Goal: Task Accomplishment & Management: Complete application form

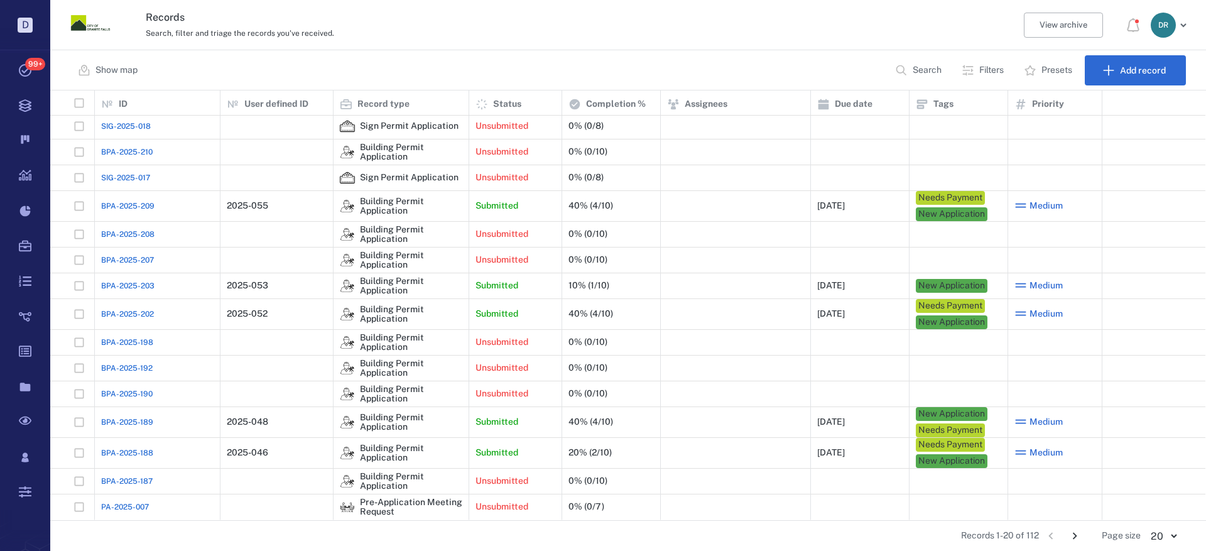
scroll to position [131, 0]
click at [1078, 533] on icon "Go to next page" at bounding box center [1075, 536] width 14 height 14
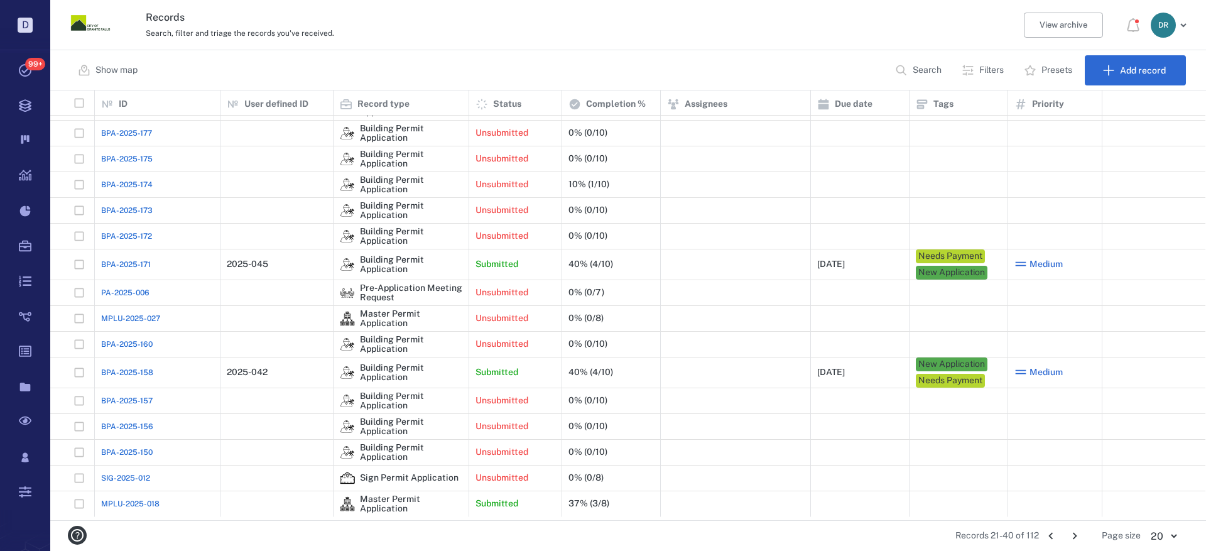
scroll to position [128, 0]
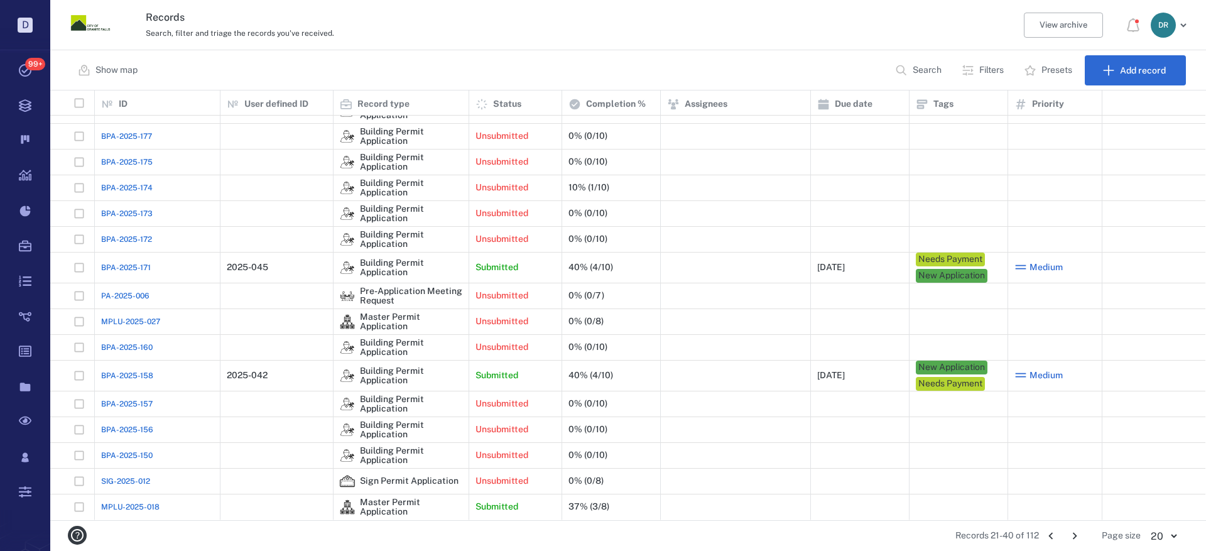
click at [120, 371] on span "BPA-2025-158" at bounding box center [127, 375] width 52 height 11
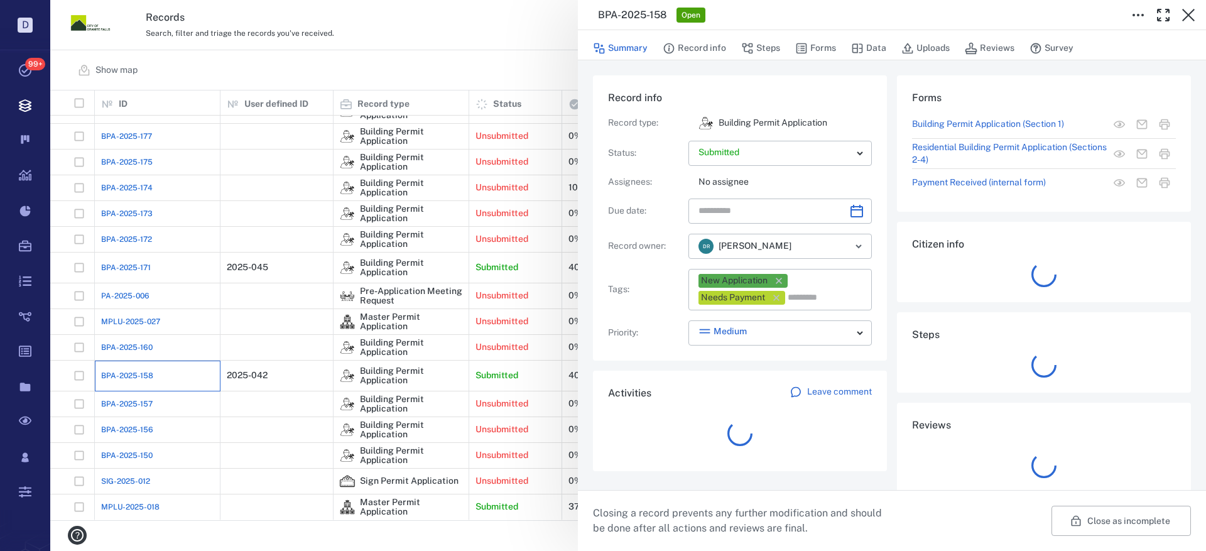
type input "**********"
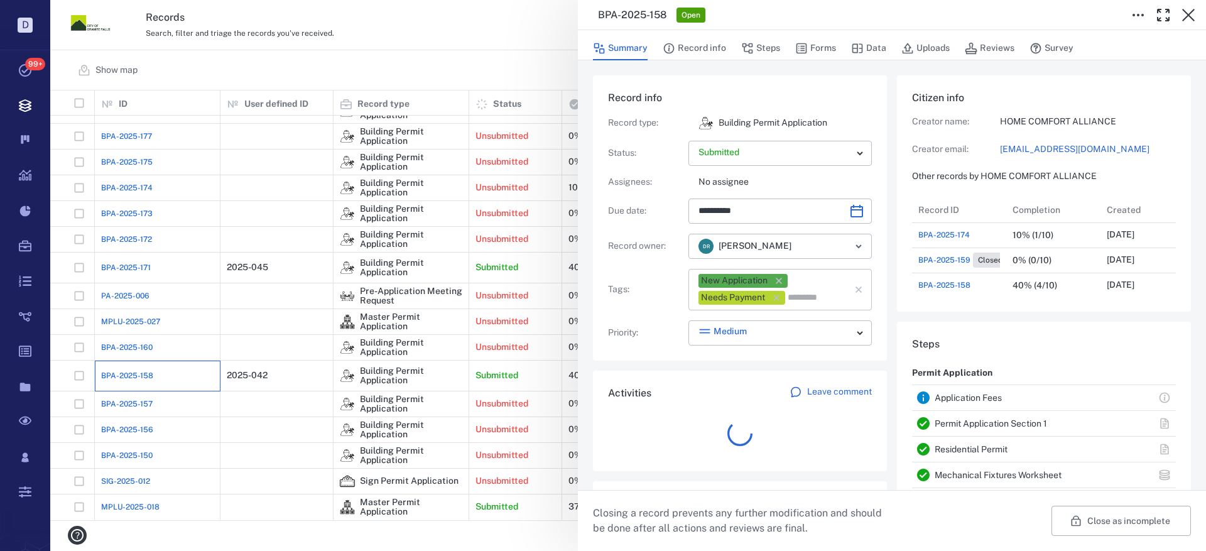
scroll to position [427, 240]
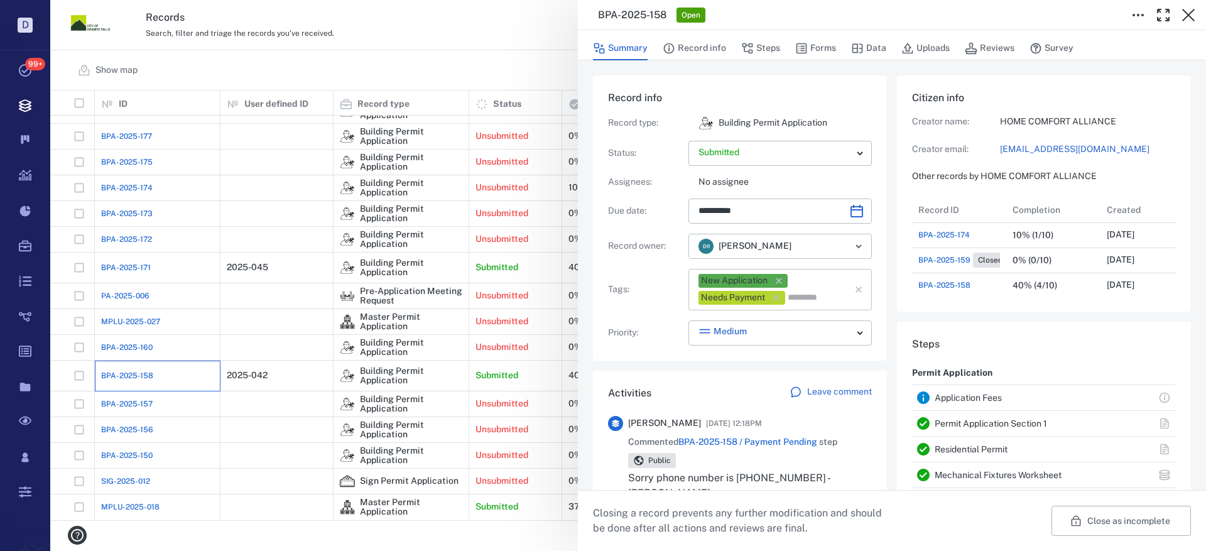
click at [780, 281] on icon "button" at bounding box center [779, 281] width 6 height 6
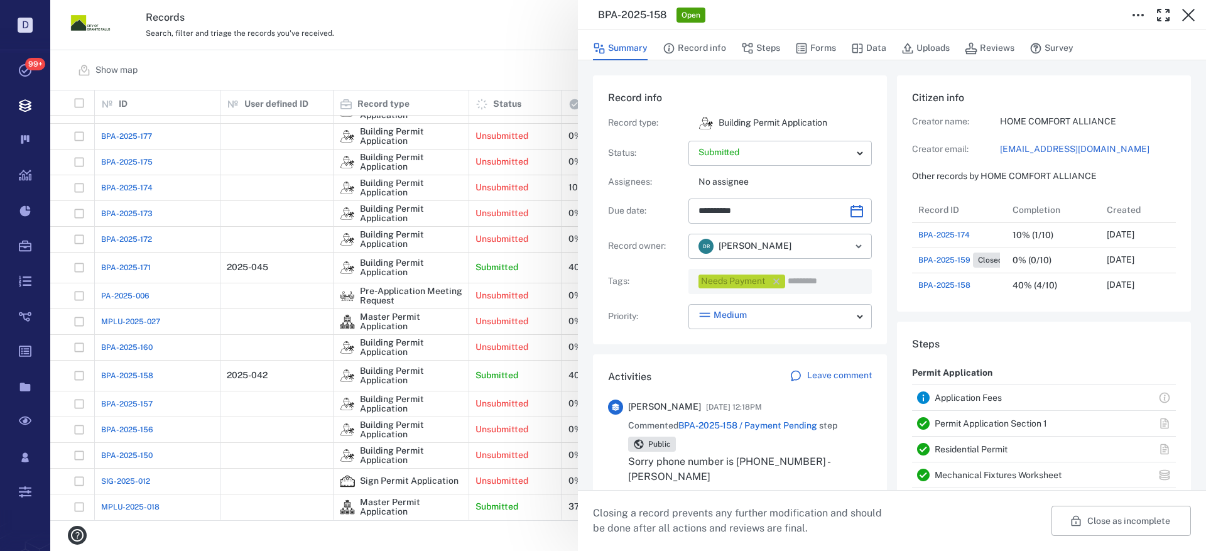
click at [781, 281] on icon "button" at bounding box center [776, 281] width 13 height 13
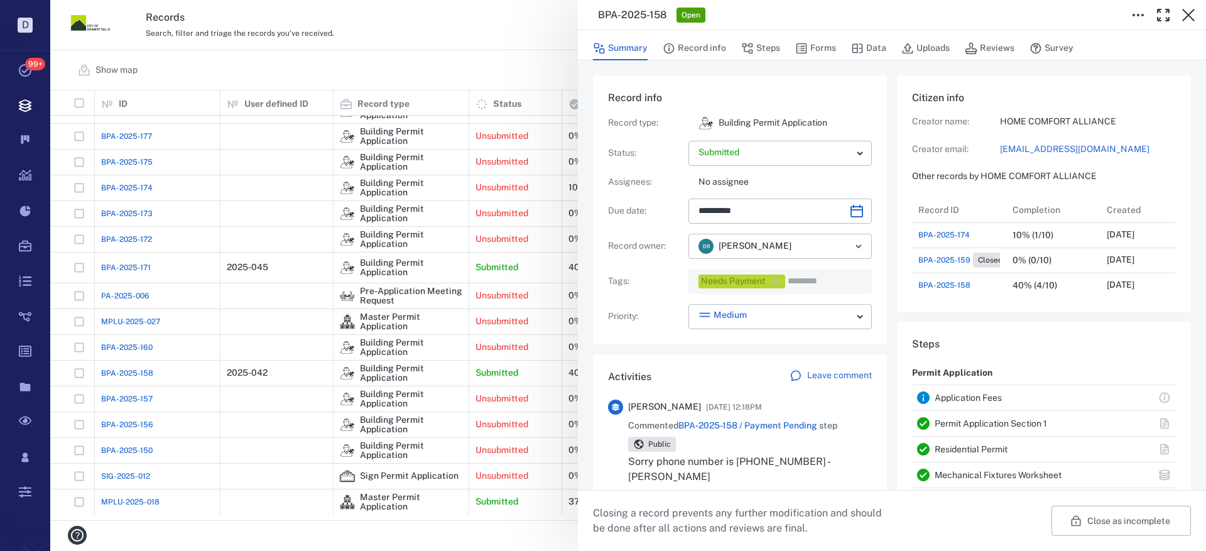
scroll to position [123, 0]
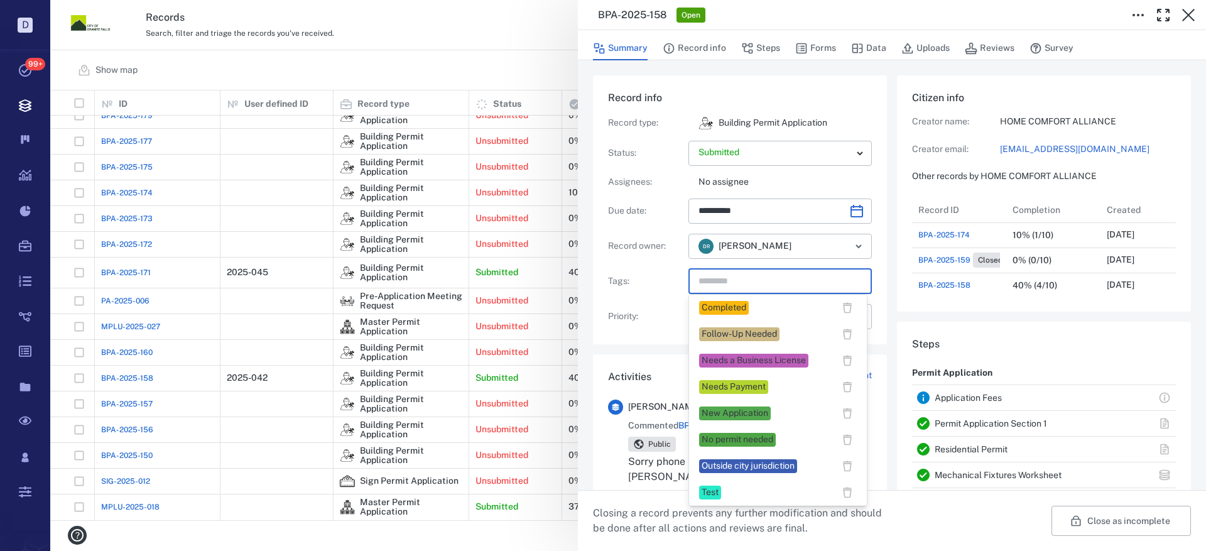
click at [707, 277] on input "text" at bounding box center [765, 282] width 137 height 18
click at [719, 308] on div "Completed" at bounding box center [724, 308] width 45 height 13
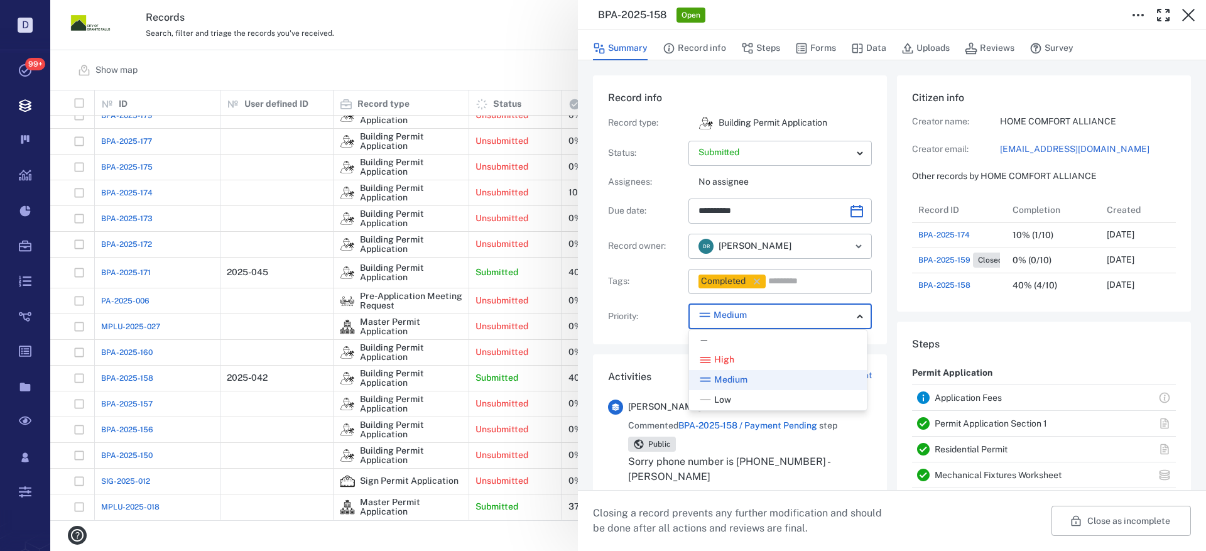
click at [745, 316] on body "D Tasks 99+ Records Boards Dashboard Reports Record types Guide steps Rules For…" at bounding box center [603, 275] width 1206 height 551
click at [736, 344] on div "—" at bounding box center [778, 340] width 158 height 13
type input "*"
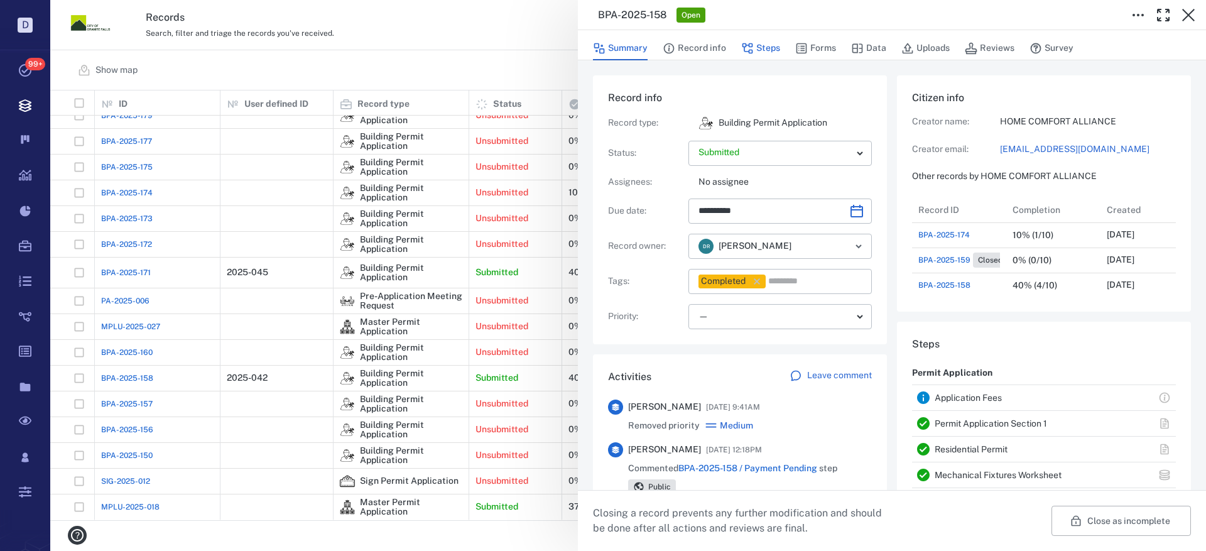
click at [761, 45] on button "Steps" at bounding box center [760, 48] width 39 height 24
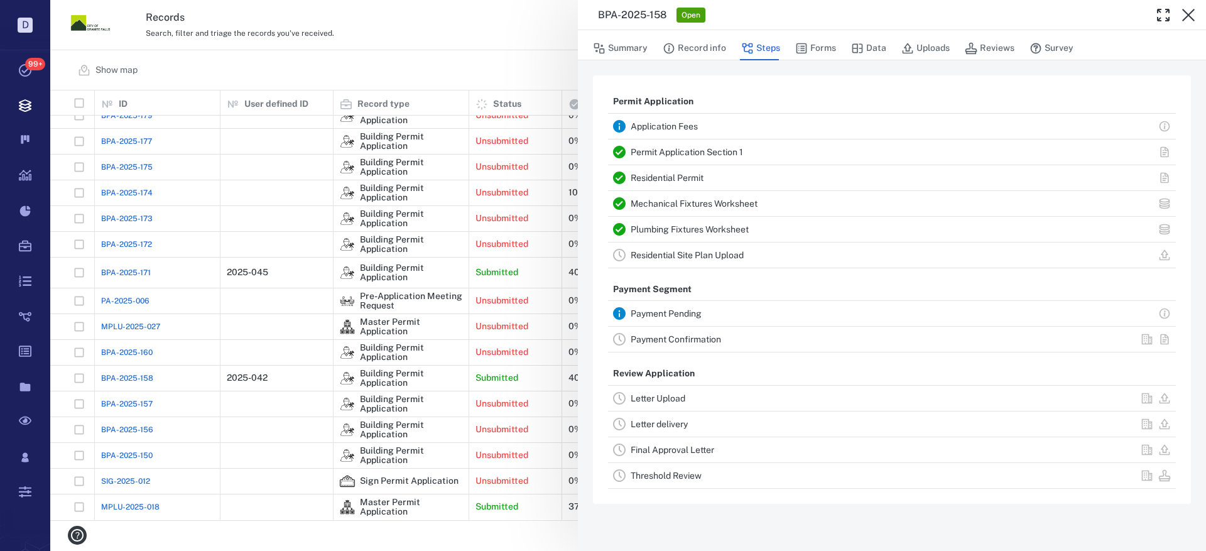
click at [675, 339] on link "Payment Confirmation" at bounding box center [676, 339] width 90 height 10
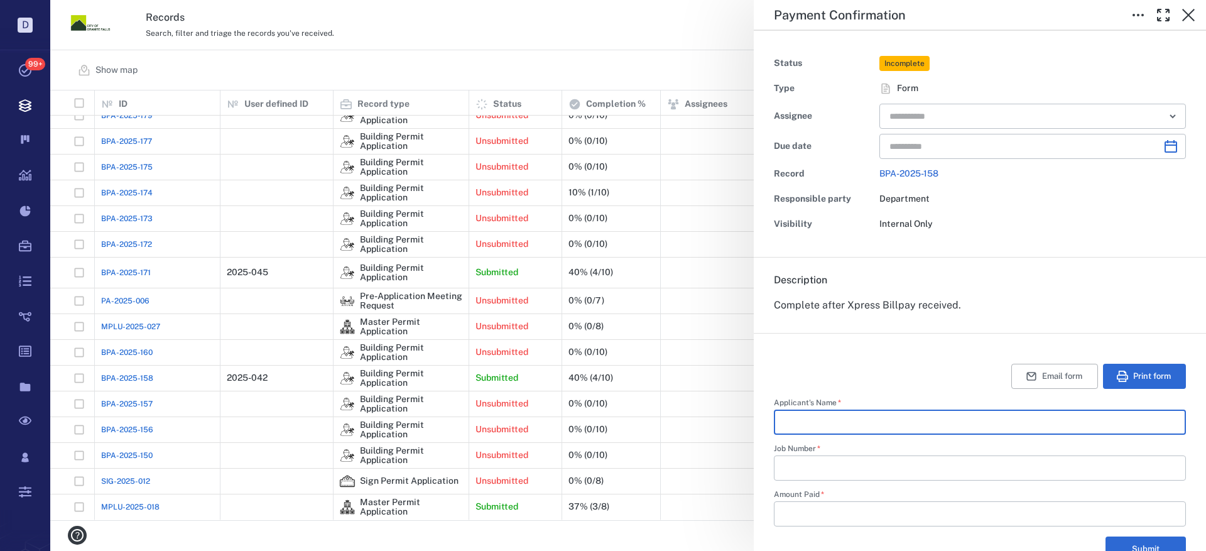
click at [819, 419] on input "Applicant's Name   *" at bounding box center [980, 422] width 392 height 25
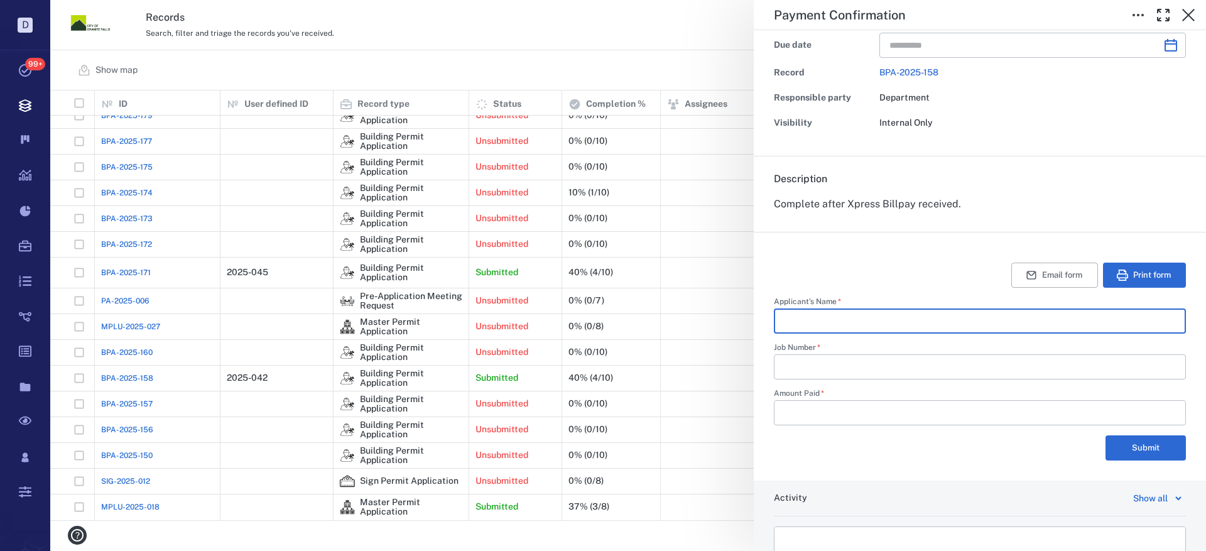
scroll to position [126, 0]
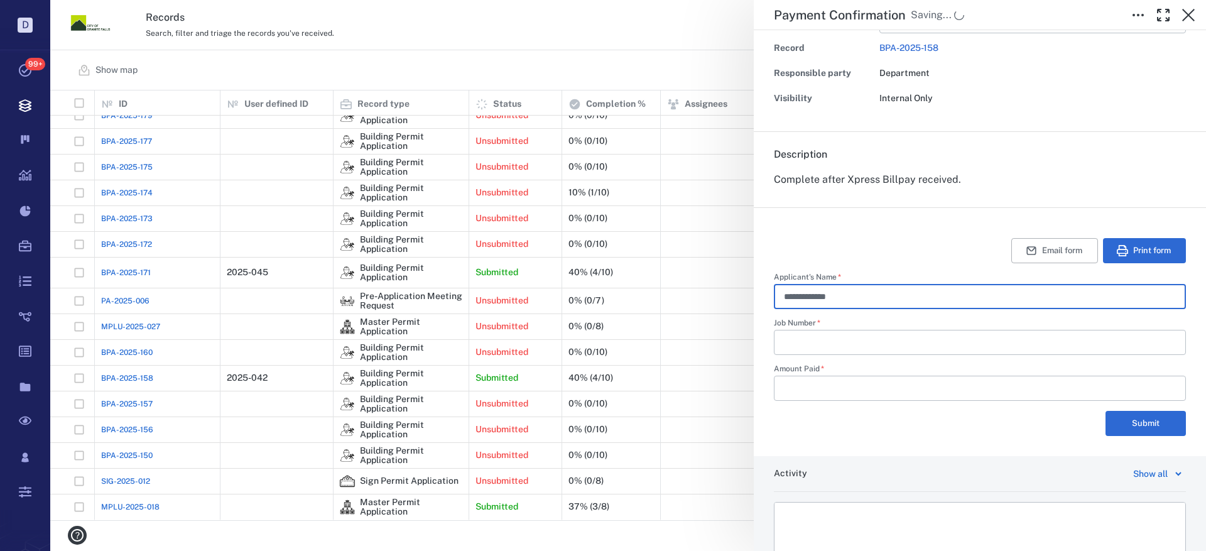
type input "**********"
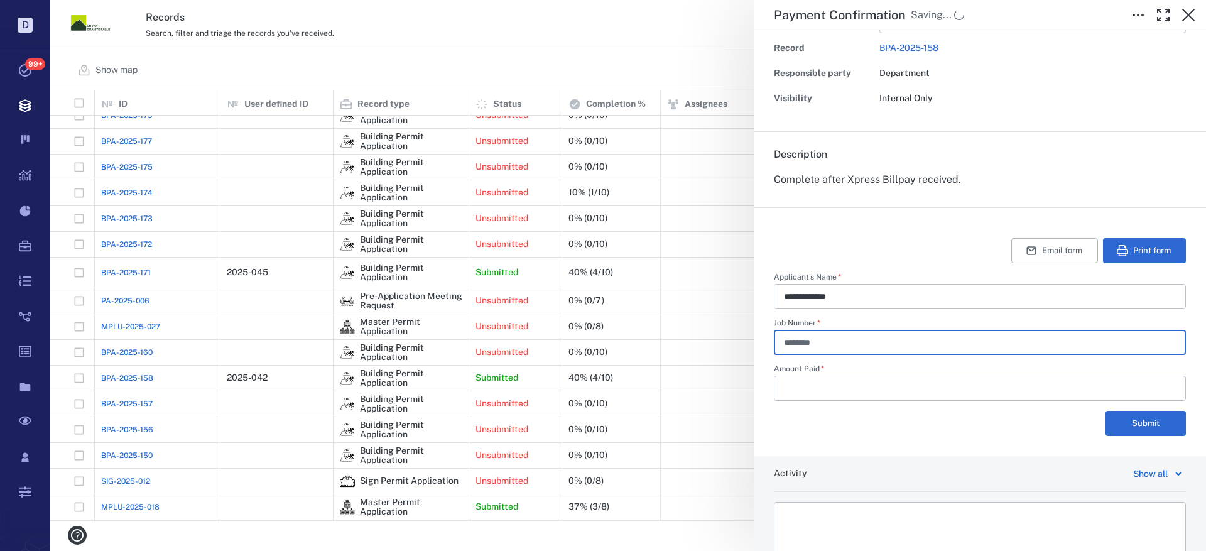
type input "********"
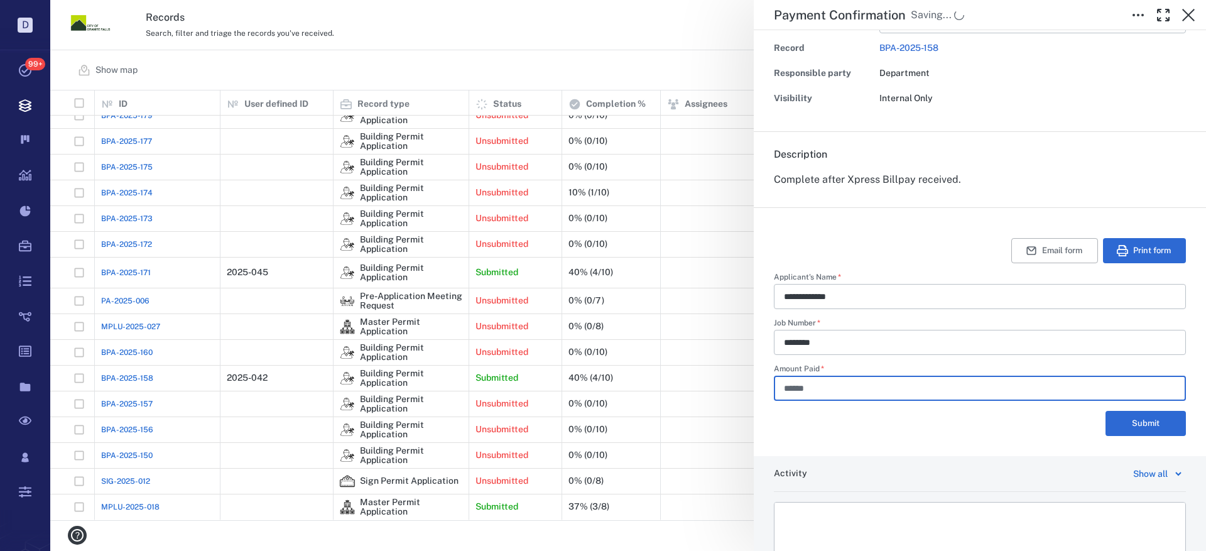
type input "******"
click at [846, 510] on html at bounding box center [980, 518] width 411 height 31
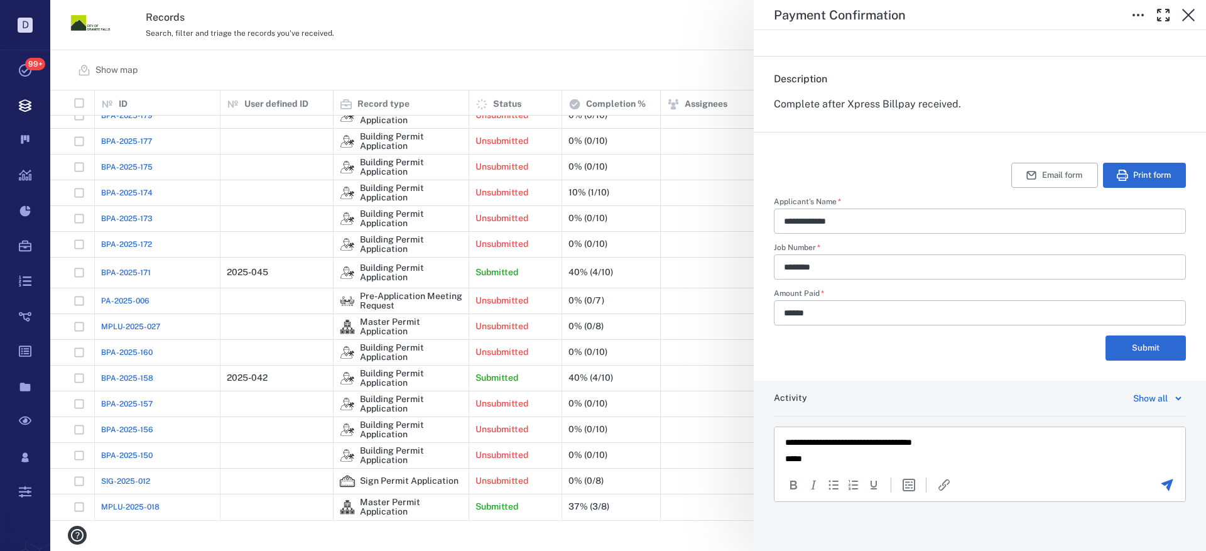
scroll to position [202, 0]
click at [1160, 479] on icon "Send the comment" at bounding box center [1167, 483] width 15 height 15
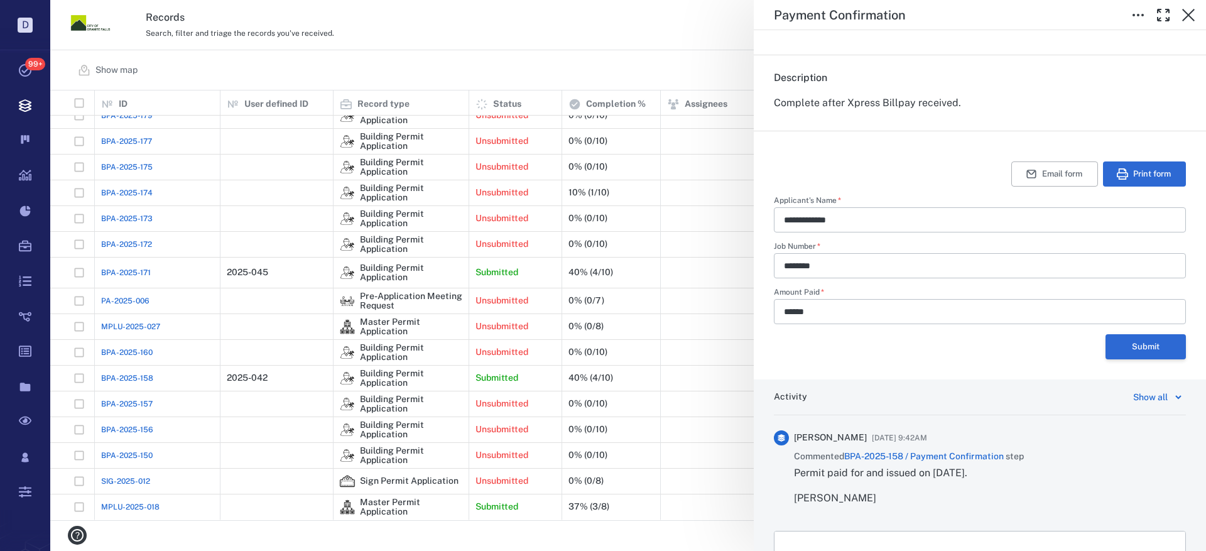
click at [1130, 351] on button "Submit" at bounding box center [1146, 346] width 80 height 25
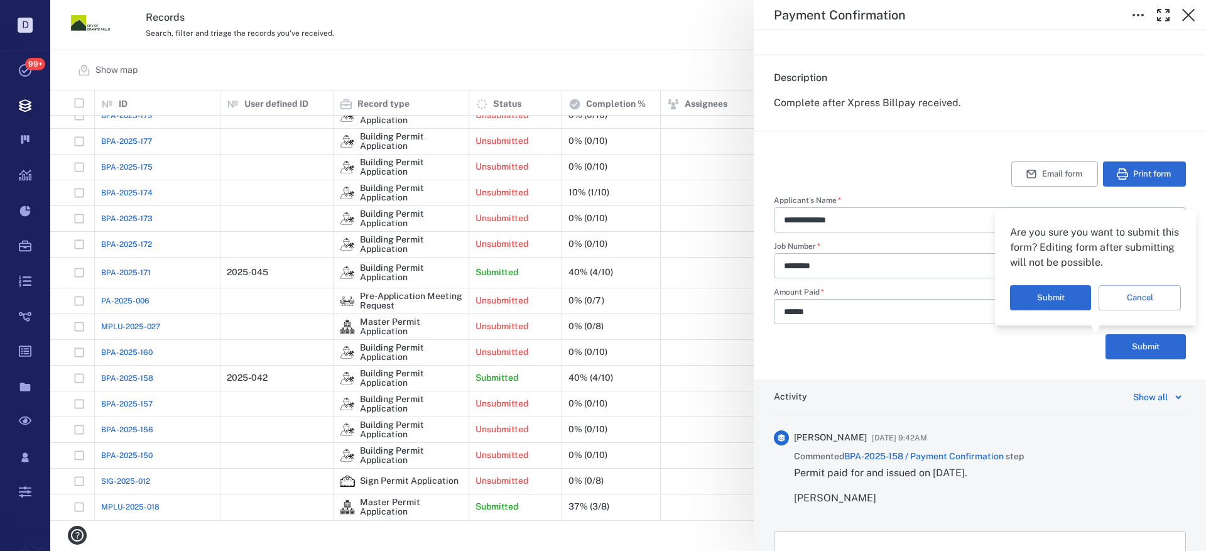
drag, startPoint x: 1063, startPoint y: 303, endPoint x: 1042, endPoint y: 321, distance: 27.2
click at [1062, 303] on button "Submit" at bounding box center [1050, 297] width 81 height 25
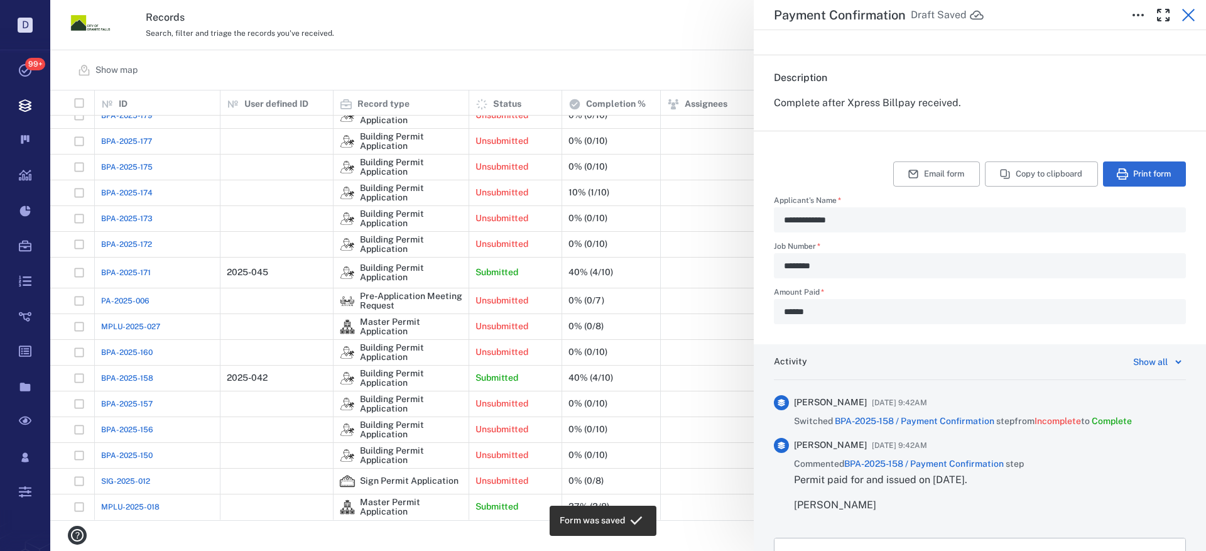
click at [1189, 13] on icon "button" at bounding box center [1188, 15] width 15 height 15
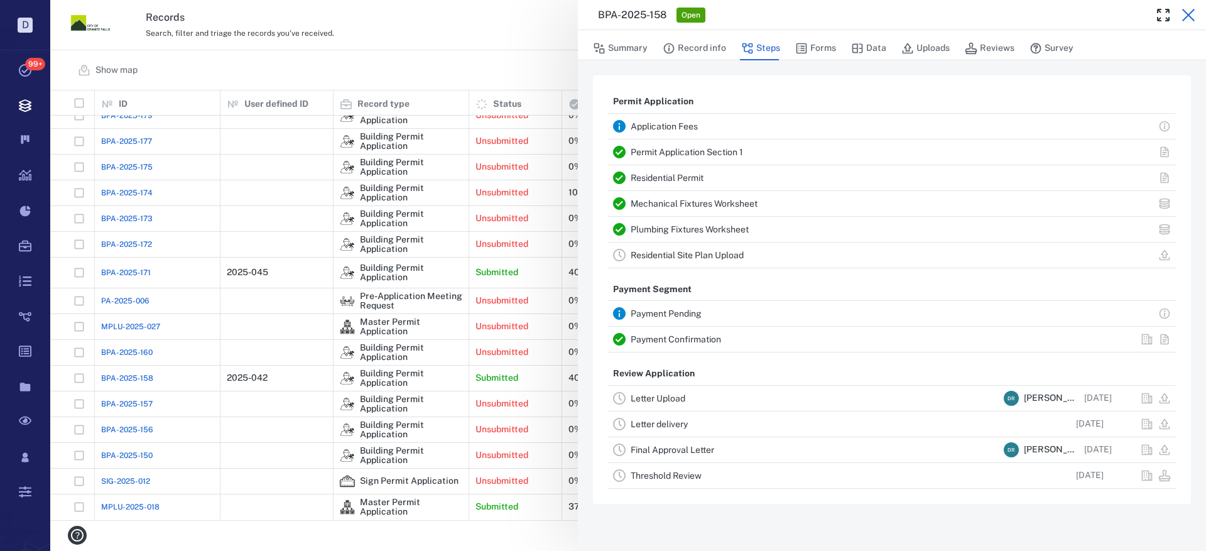
click at [1187, 14] on icon "button" at bounding box center [1188, 15] width 13 height 13
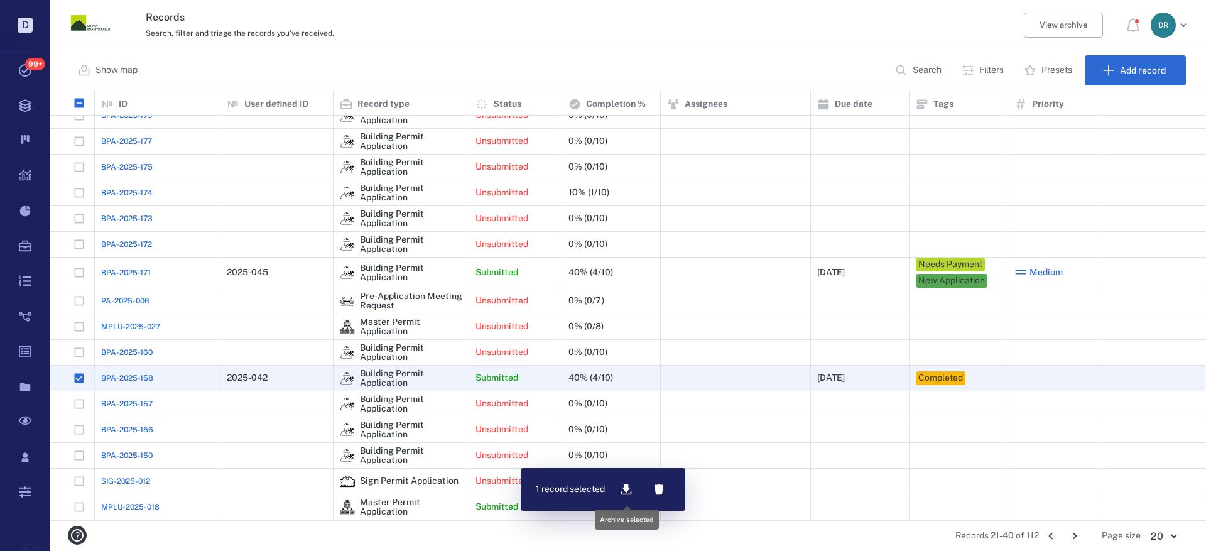
click at [628, 489] on icon "button" at bounding box center [626, 489] width 11 height 11
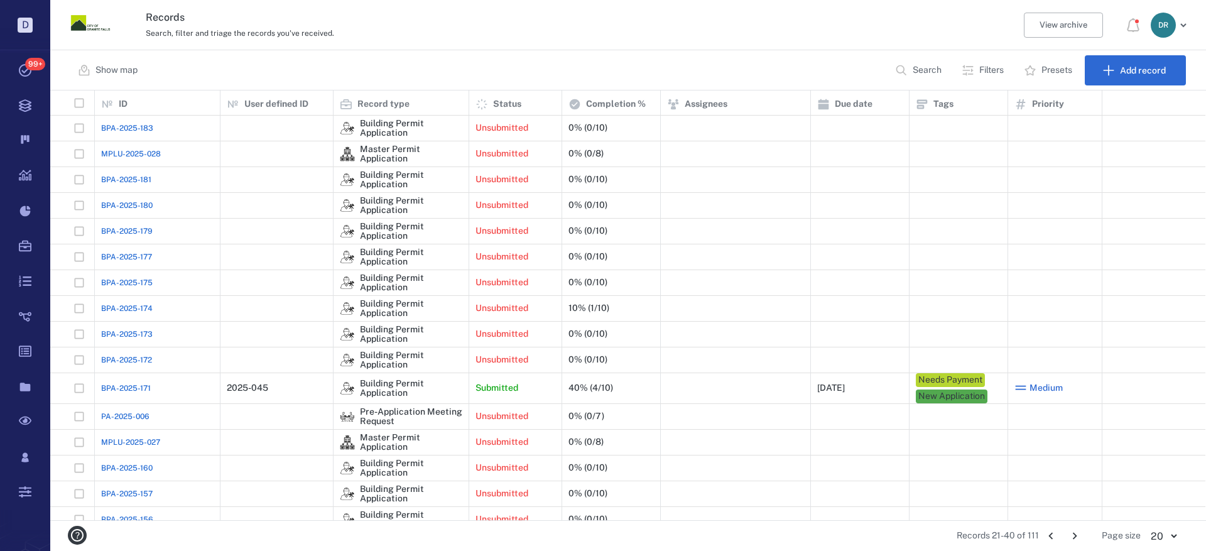
click at [1052, 533] on icon "Go to previous page" at bounding box center [1051, 536] width 14 height 14
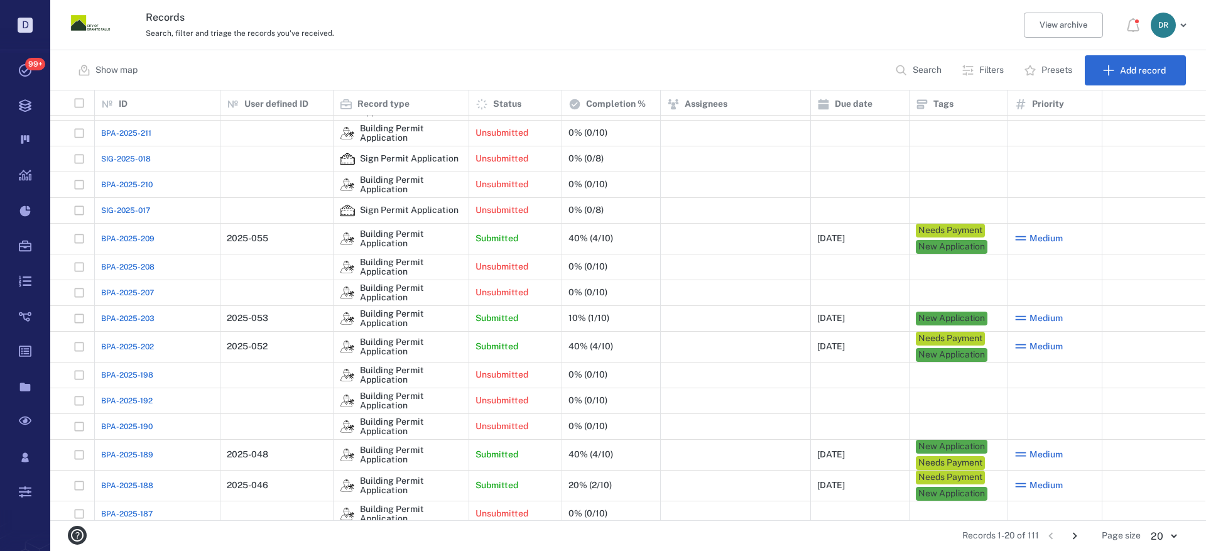
scroll to position [131, 0]
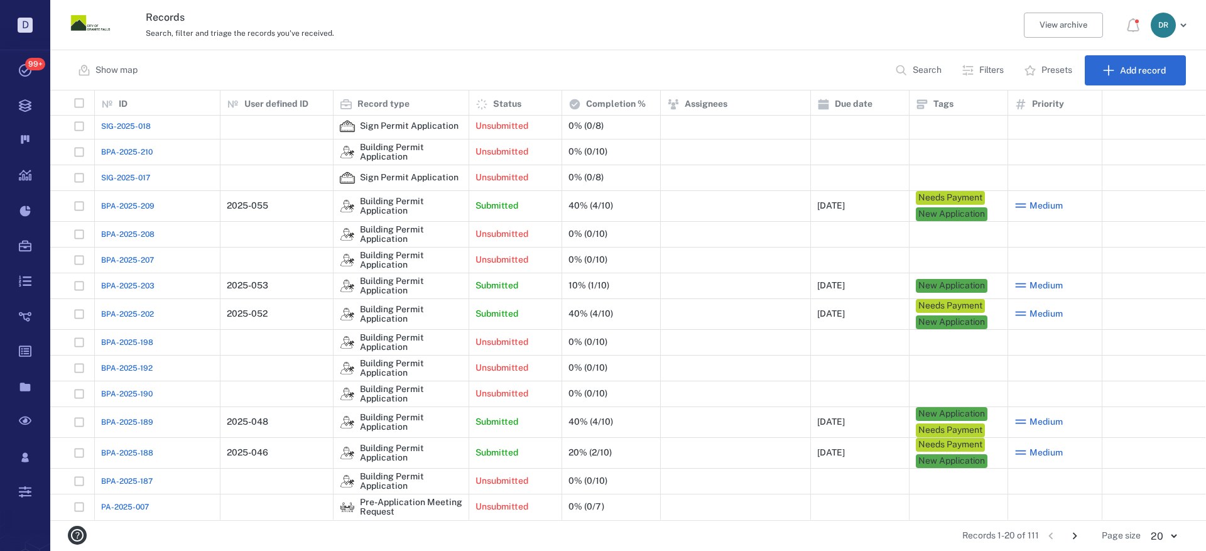
click at [142, 418] on span "BPA-2025-189" at bounding box center [127, 422] width 52 height 11
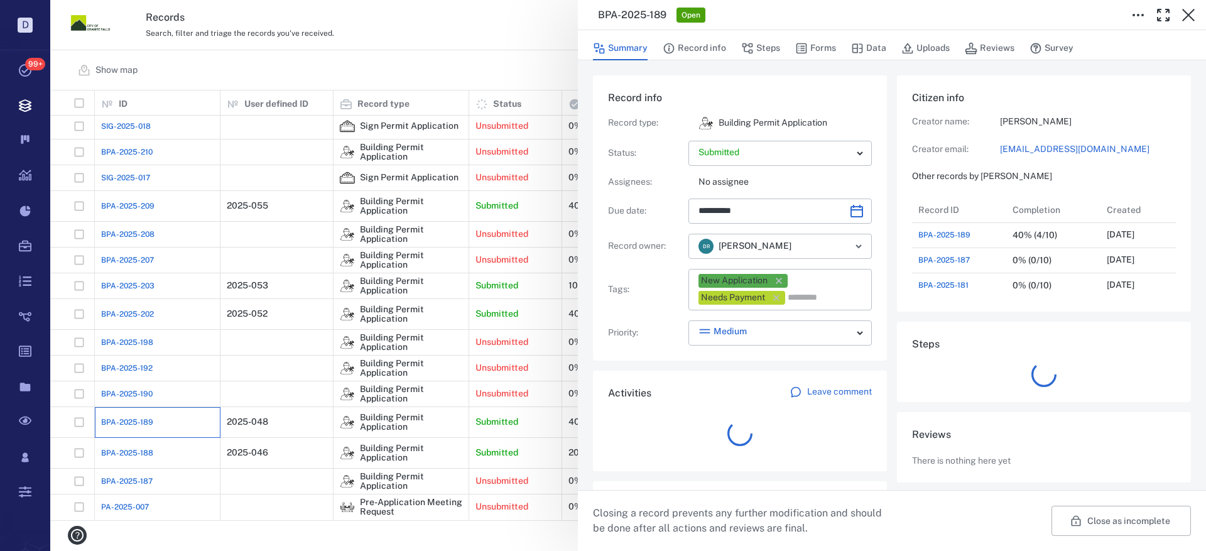
scroll to position [151, 240]
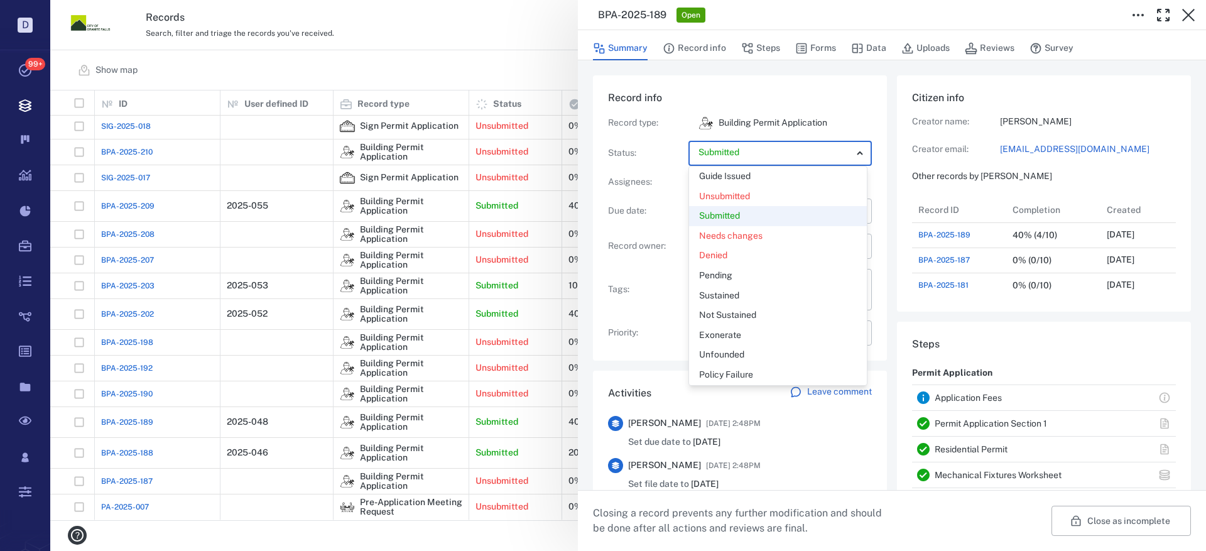
click at [778, 155] on body "D Tasks 99+ Records Boards Dashboard Reports Record types Guide steps Rules For…" at bounding box center [603, 275] width 1206 height 551
click at [766, 175] on div "Guide Issued" at bounding box center [778, 176] width 158 height 13
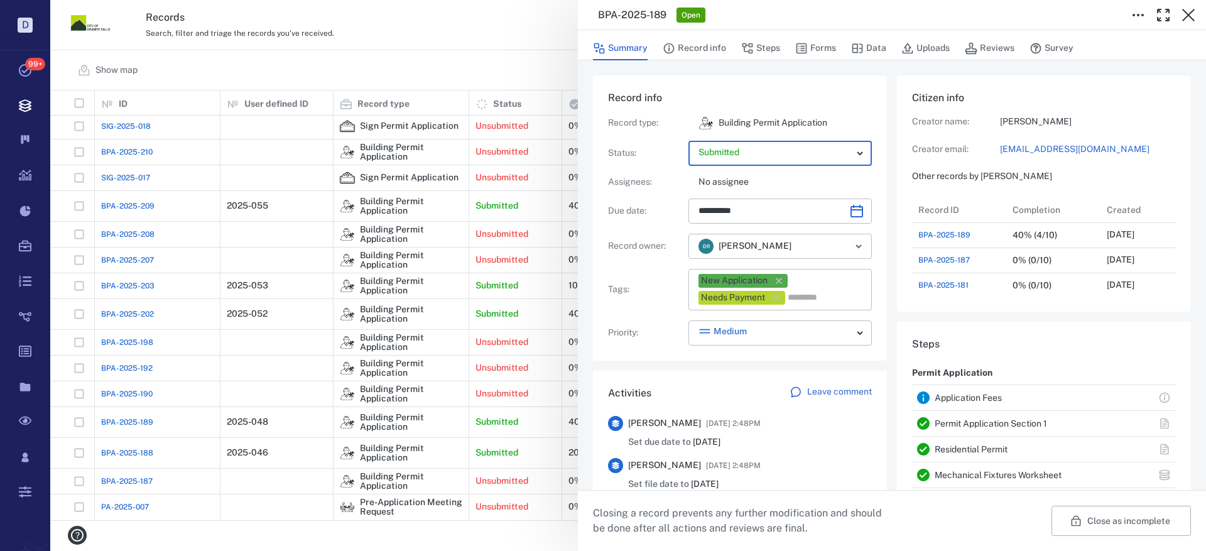
type input "*****"
click at [780, 280] on icon "button" at bounding box center [779, 281] width 6 height 6
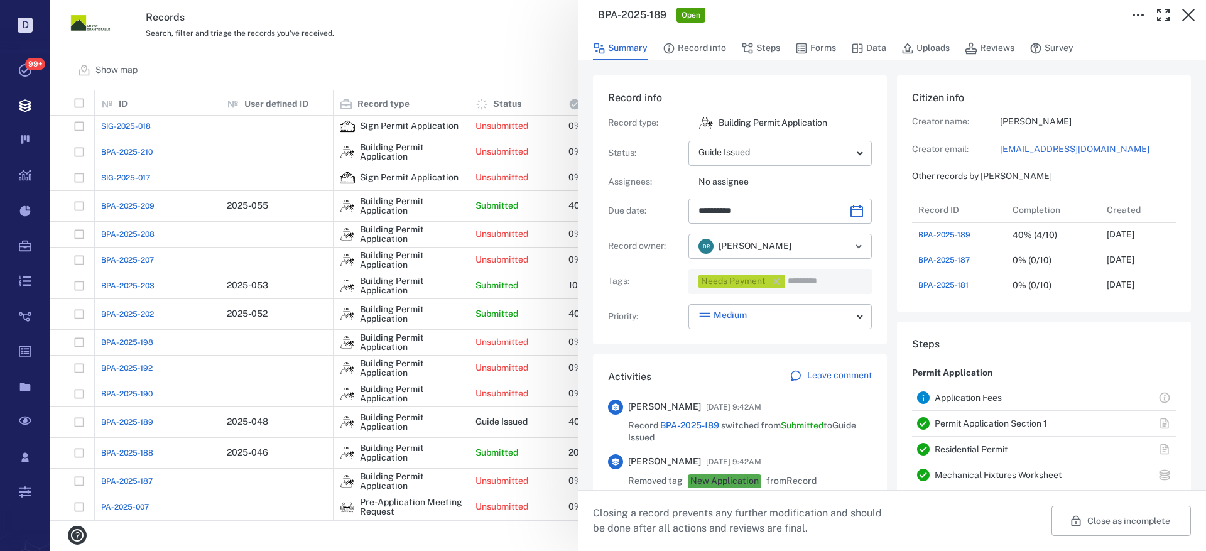
click at [780, 280] on icon "button" at bounding box center [776, 281] width 13 height 13
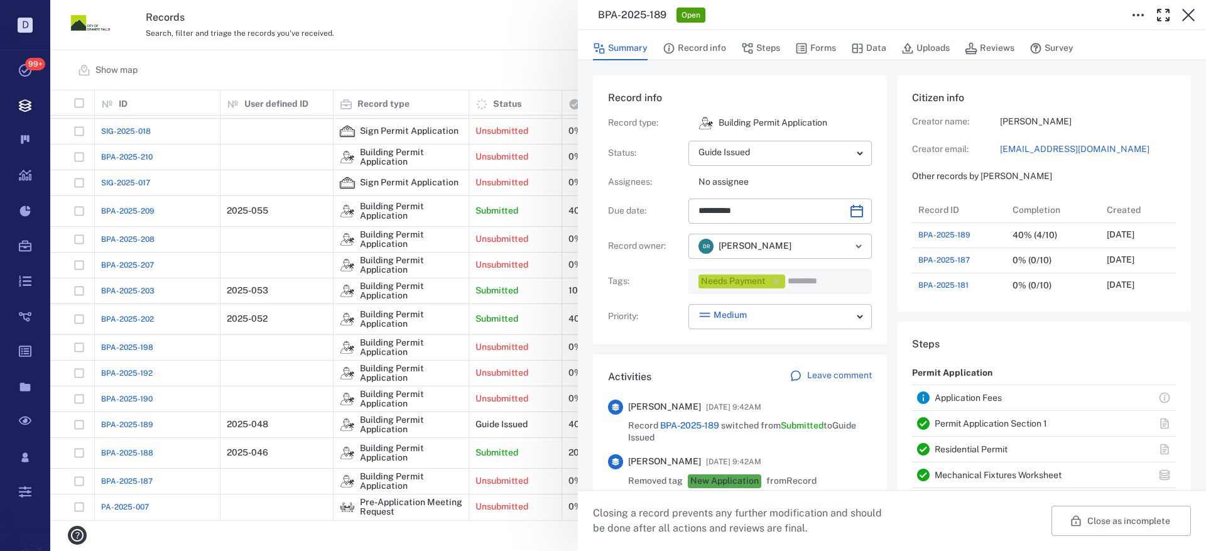
scroll to position [126, 0]
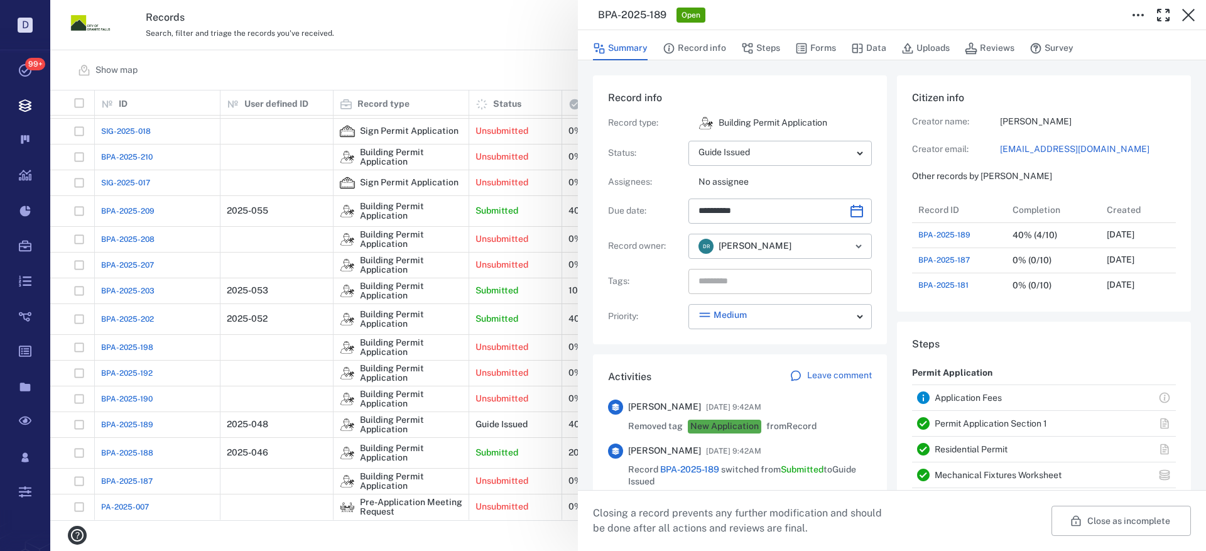
click at [780, 280] on input "text" at bounding box center [765, 282] width 137 height 18
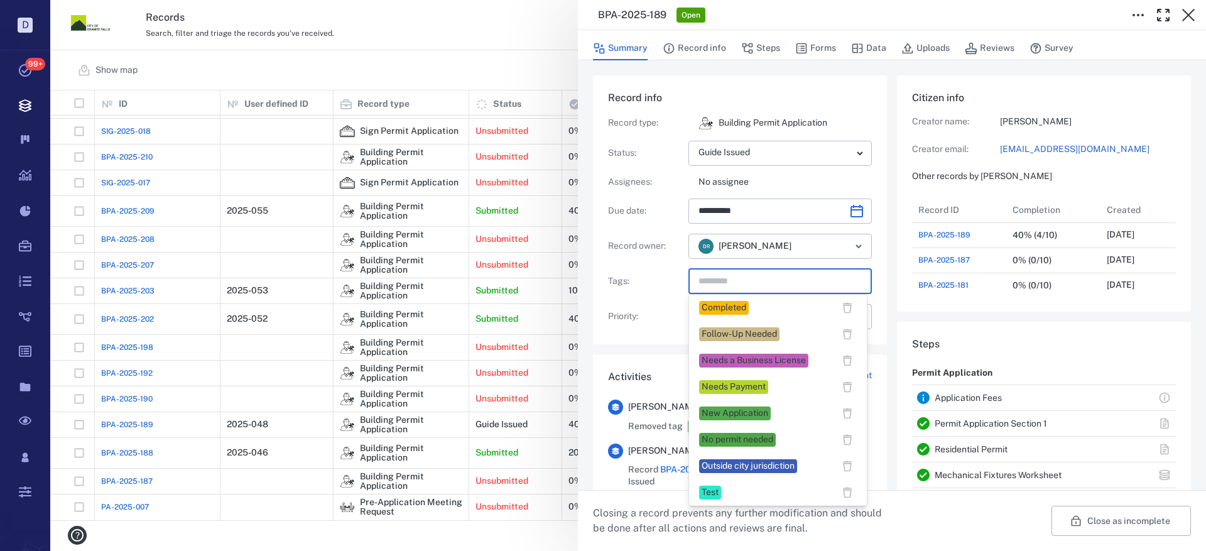
click at [738, 310] on div "Completed" at bounding box center [724, 308] width 45 height 13
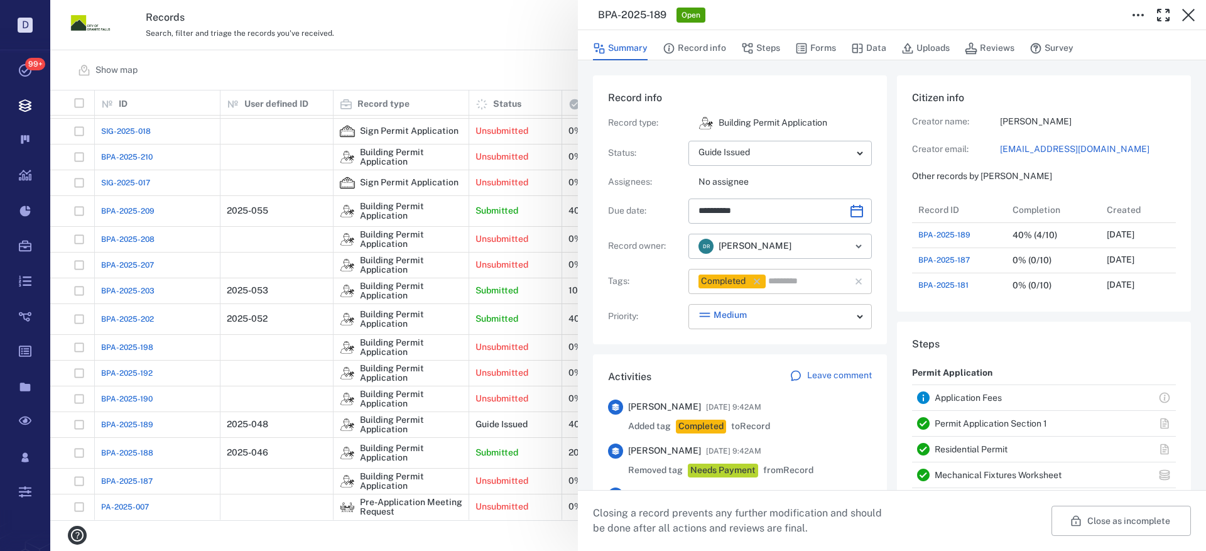
click at [859, 322] on body "D Tasks 99+ Records Boards Dashboard Reports Record types Guide steps Rules For…" at bounding box center [603, 275] width 1206 height 551
click at [782, 342] on div "—" at bounding box center [778, 340] width 158 height 13
type input "*"
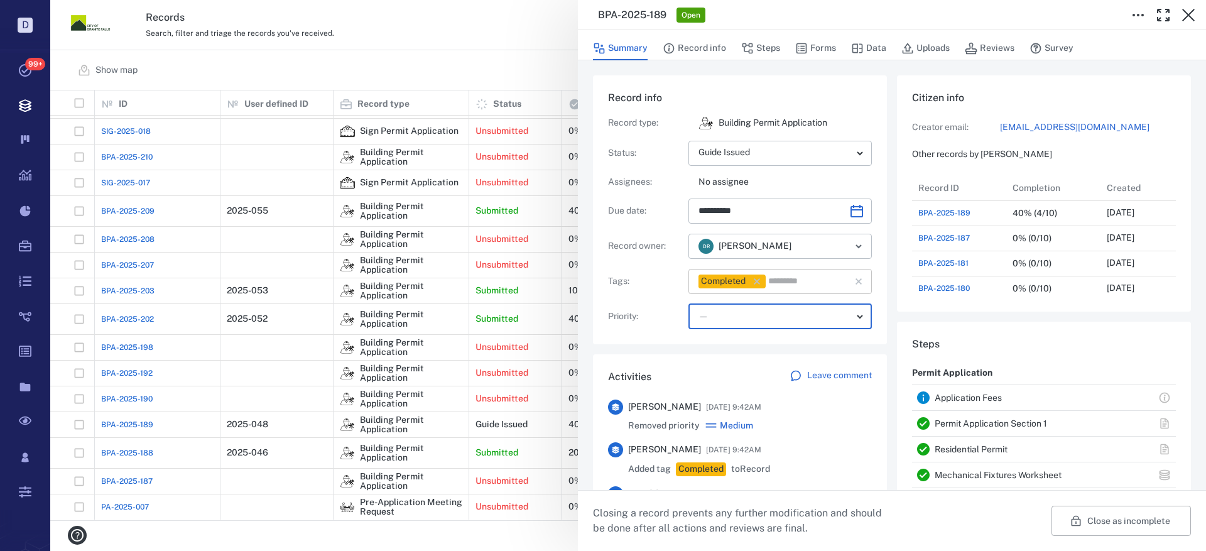
scroll to position [0, 0]
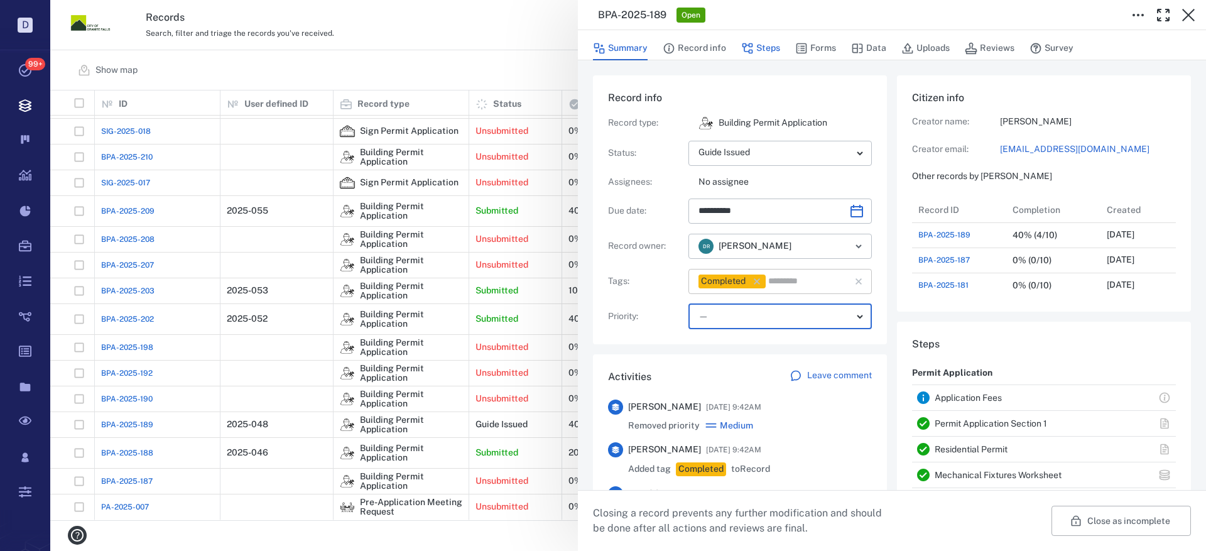
click at [770, 50] on button "Steps" at bounding box center [760, 48] width 39 height 24
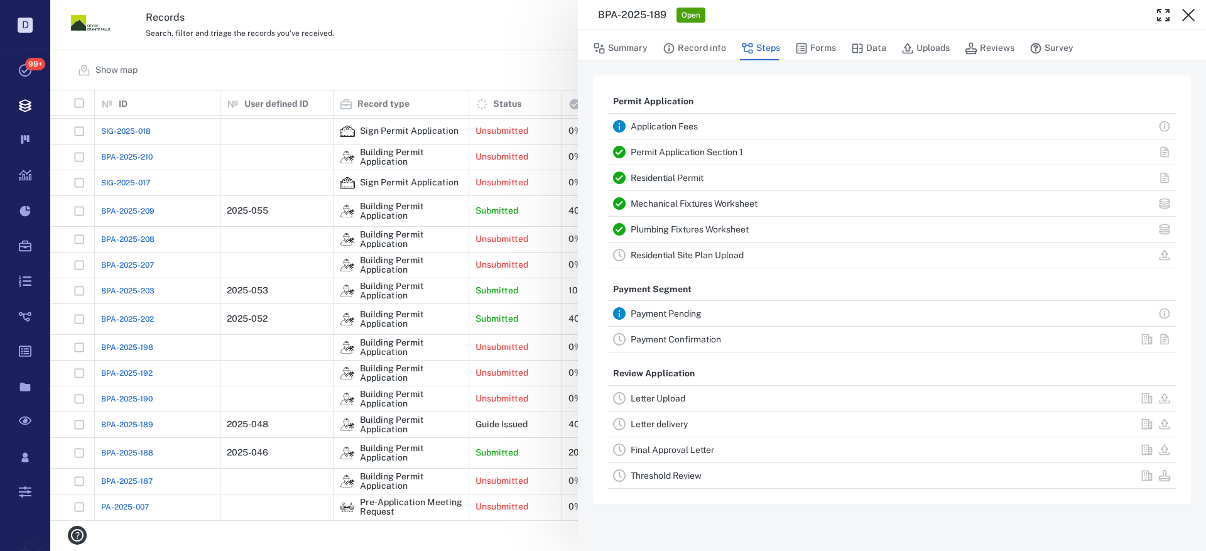
click at [657, 341] on link "Payment Confirmation" at bounding box center [676, 339] width 90 height 10
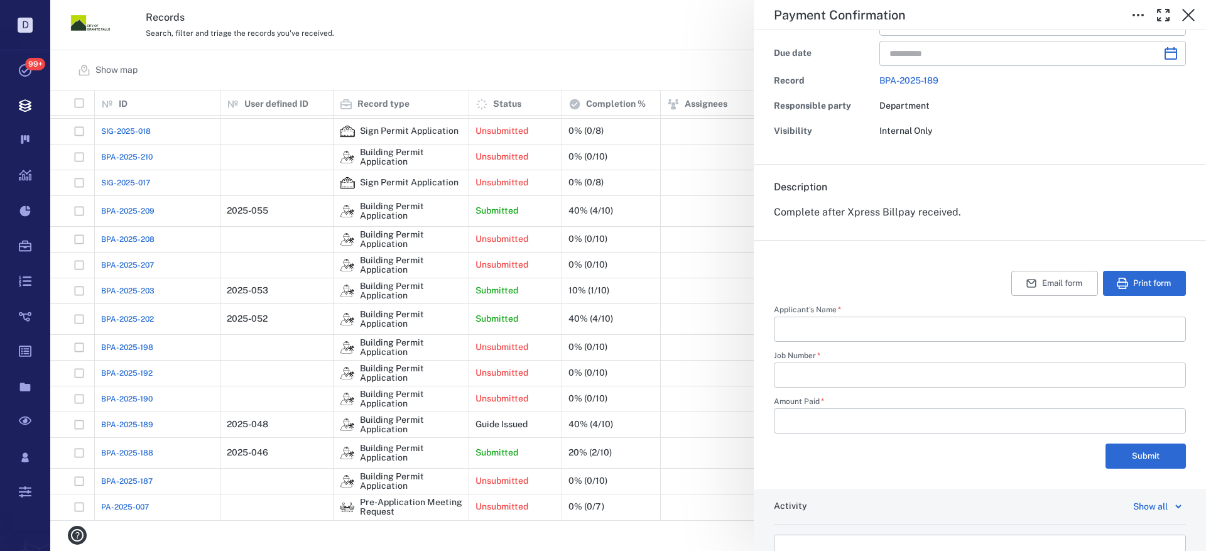
scroll to position [126, 0]
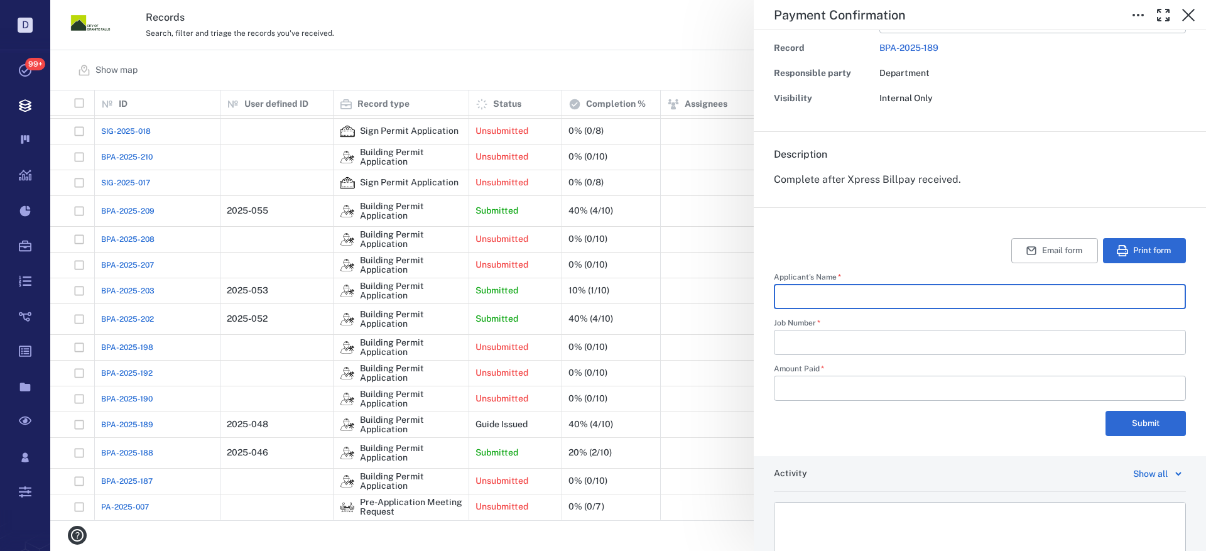
click at [810, 295] on input "Applicant's Name   *" at bounding box center [980, 296] width 392 height 25
type input "**********"
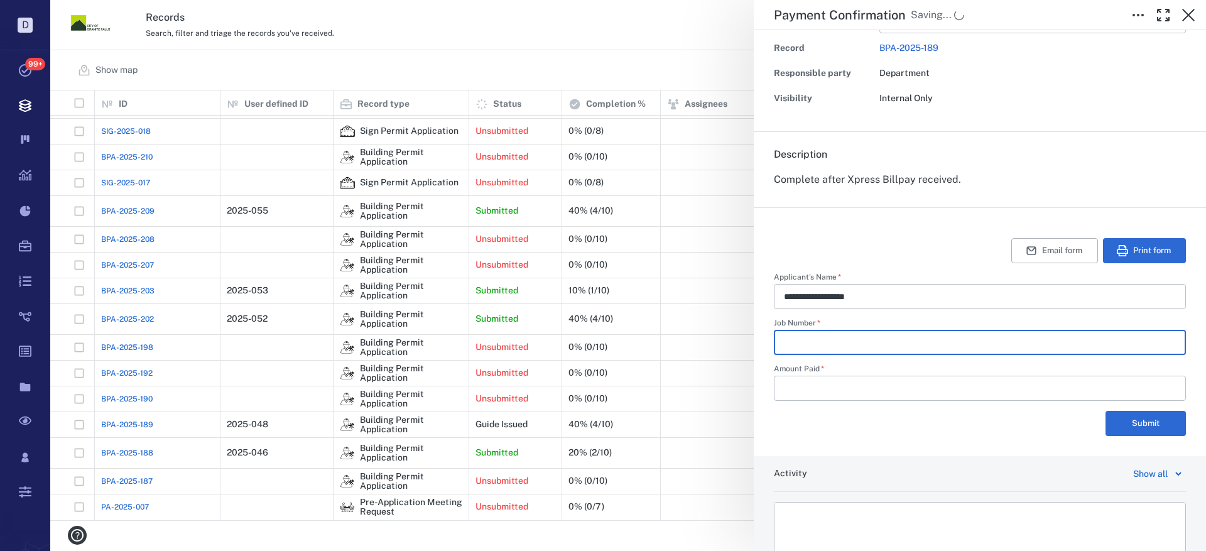
click at [833, 344] on input "Job Number   *" at bounding box center [980, 342] width 392 height 25
type input "********"
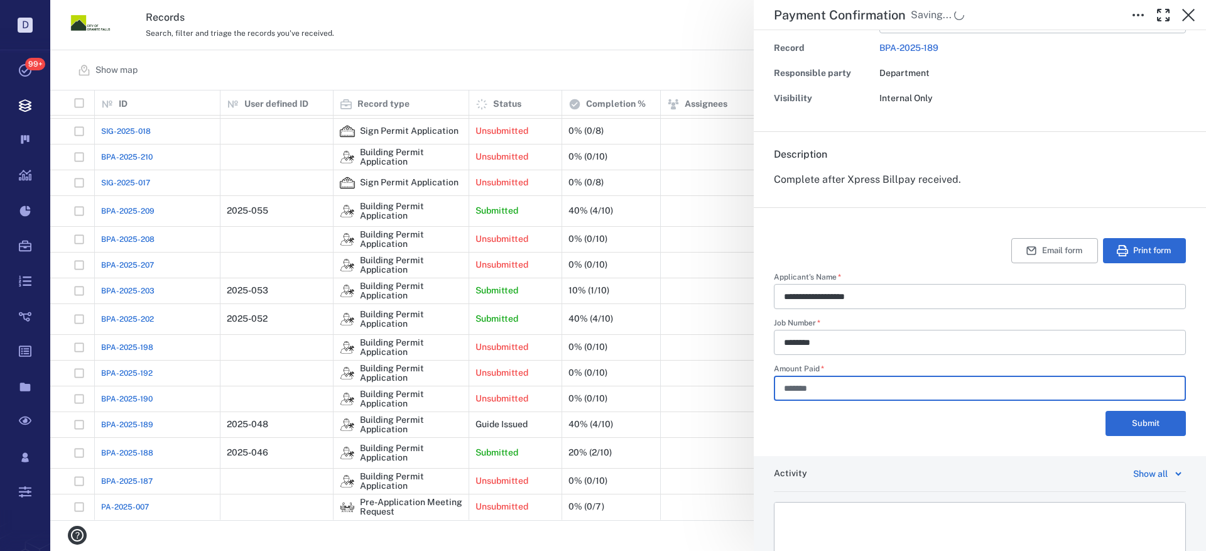
type input "*******"
click at [844, 510] on html at bounding box center [980, 518] width 411 height 31
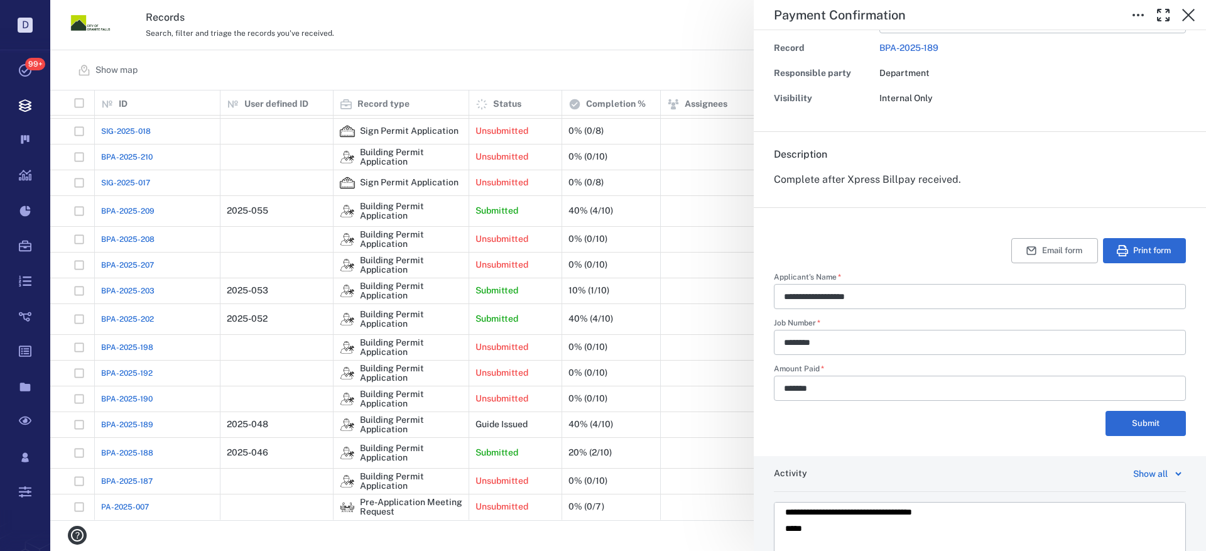
scroll to position [7, 0]
click at [1131, 423] on button "Submit" at bounding box center [1146, 423] width 80 height 25
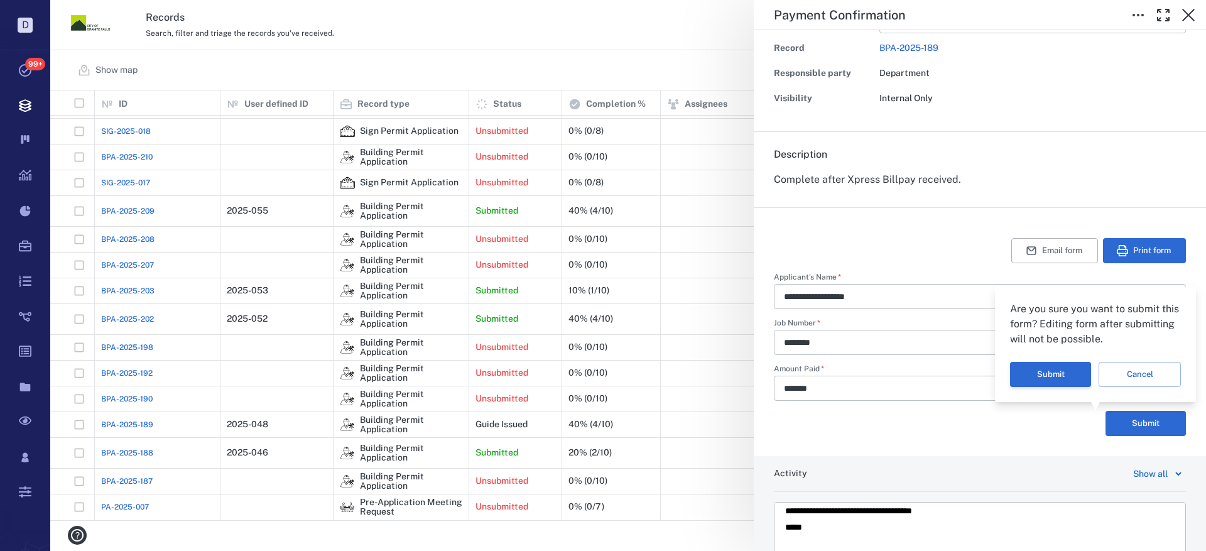
click at [1043, 374] on button "Submit" at bounding box center [1050, 374] width 81 height 25
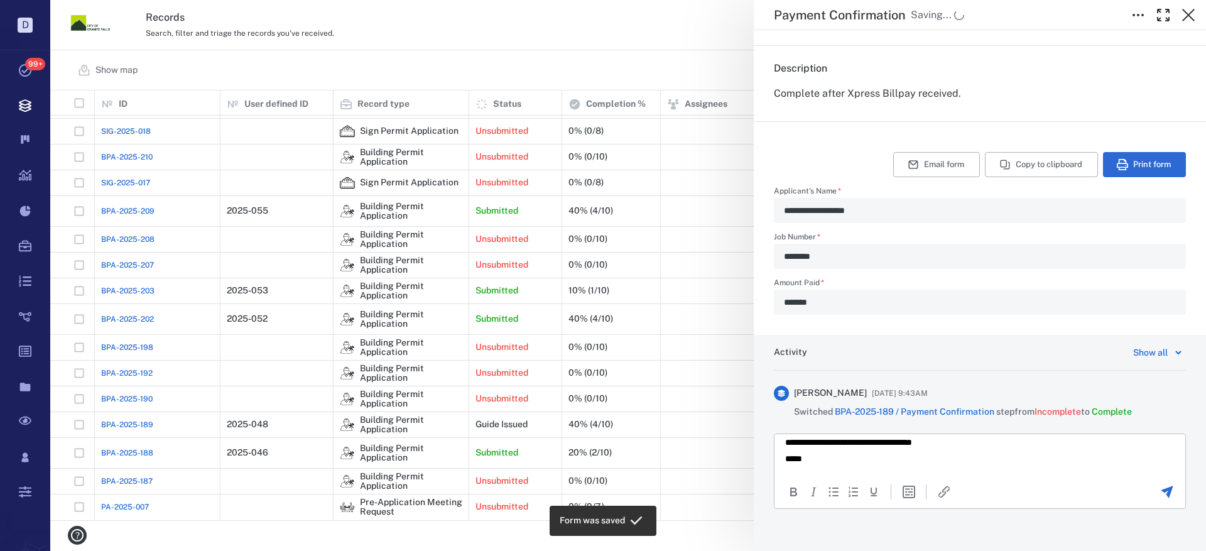
scroll to position [220, 0]
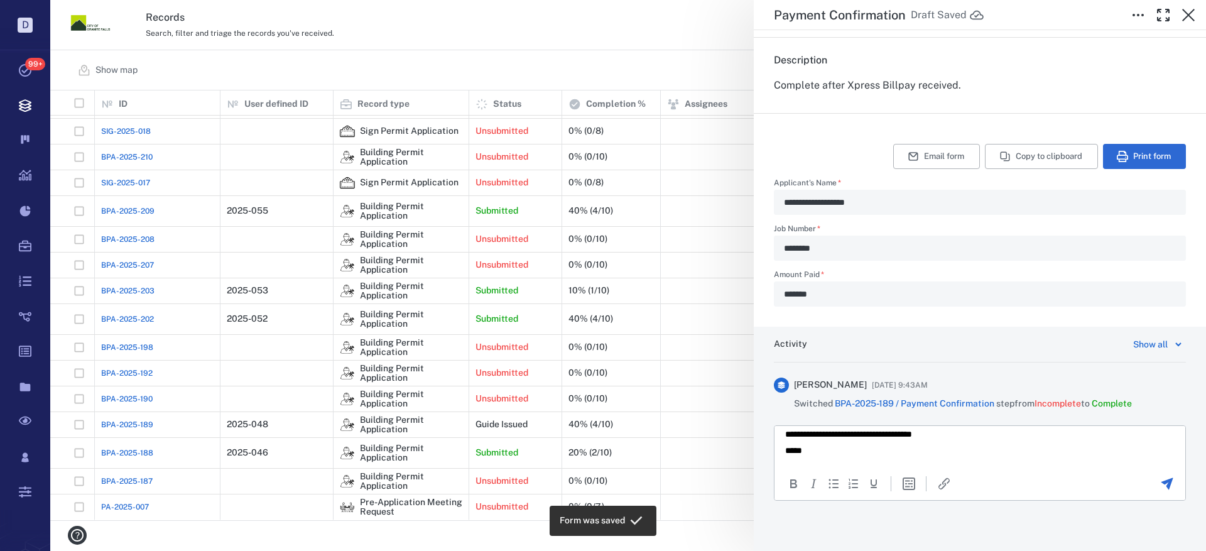
click at [1162, 482] on icon "Send the comment" at bounding box center [1168, 483] width 12 height 12
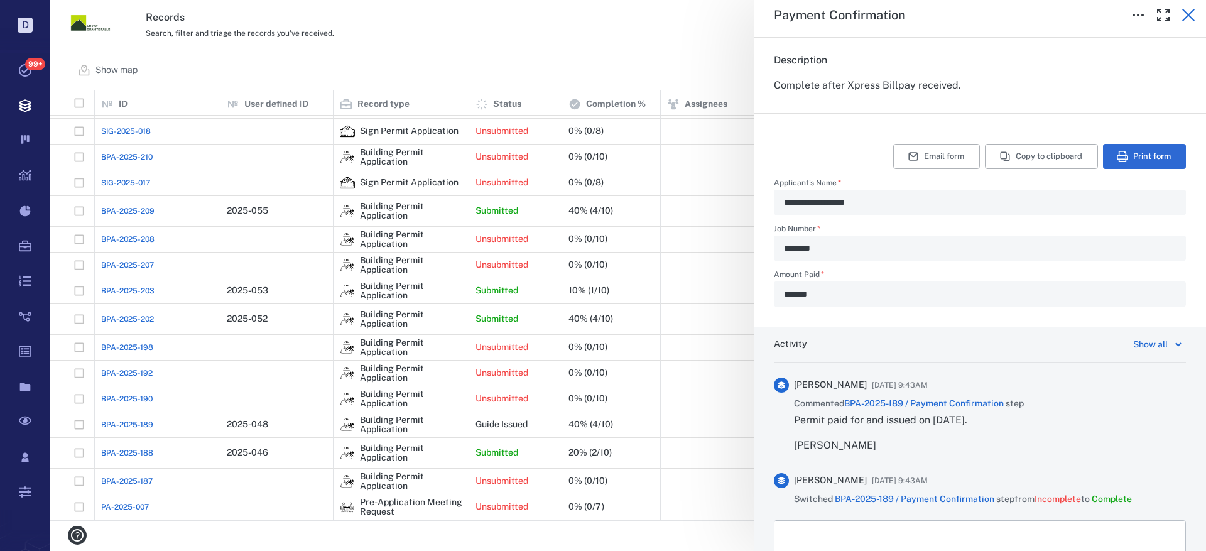
click at [1188, 11] on icon "button" at bounding box center [1188, 15] width 15 height 15
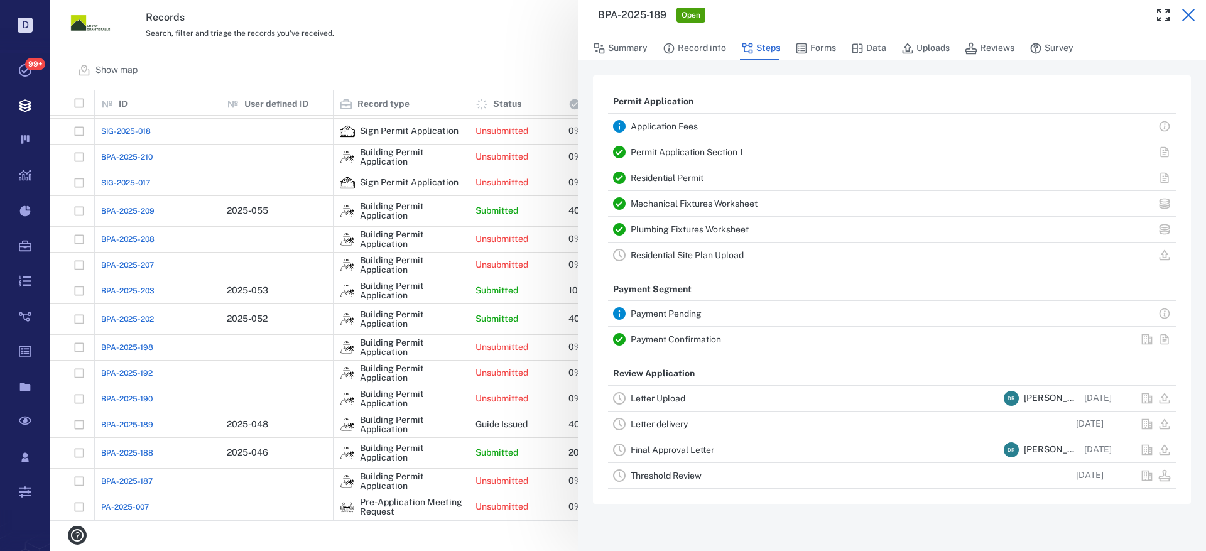
click at [1191, 11] on icon "button" at bounding box center [1188, 15] width 15 height 15
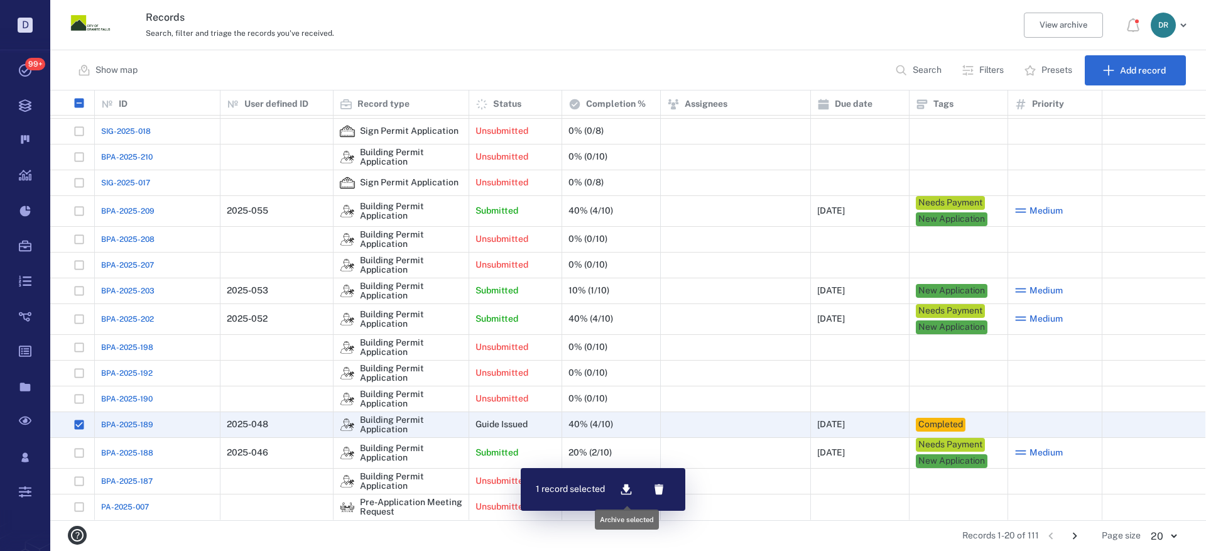
click at [626, 486] on icon "button" at bounding box center [626, 489] width 11 height 11
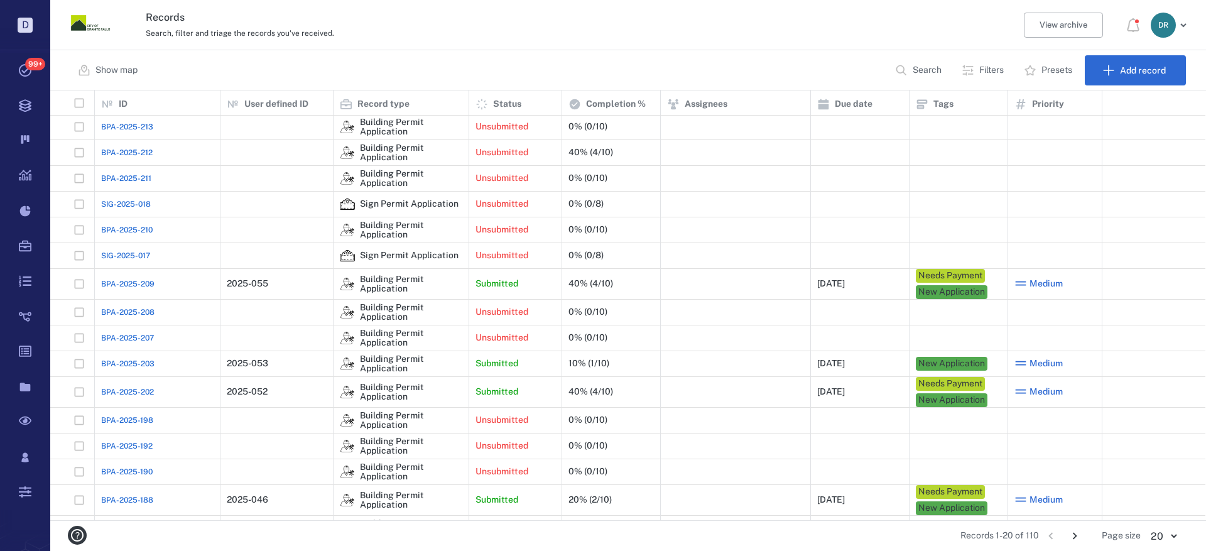
scroll to position [126, 0]
